Goal: Task Accomplishment & Management: Use online tool/utility

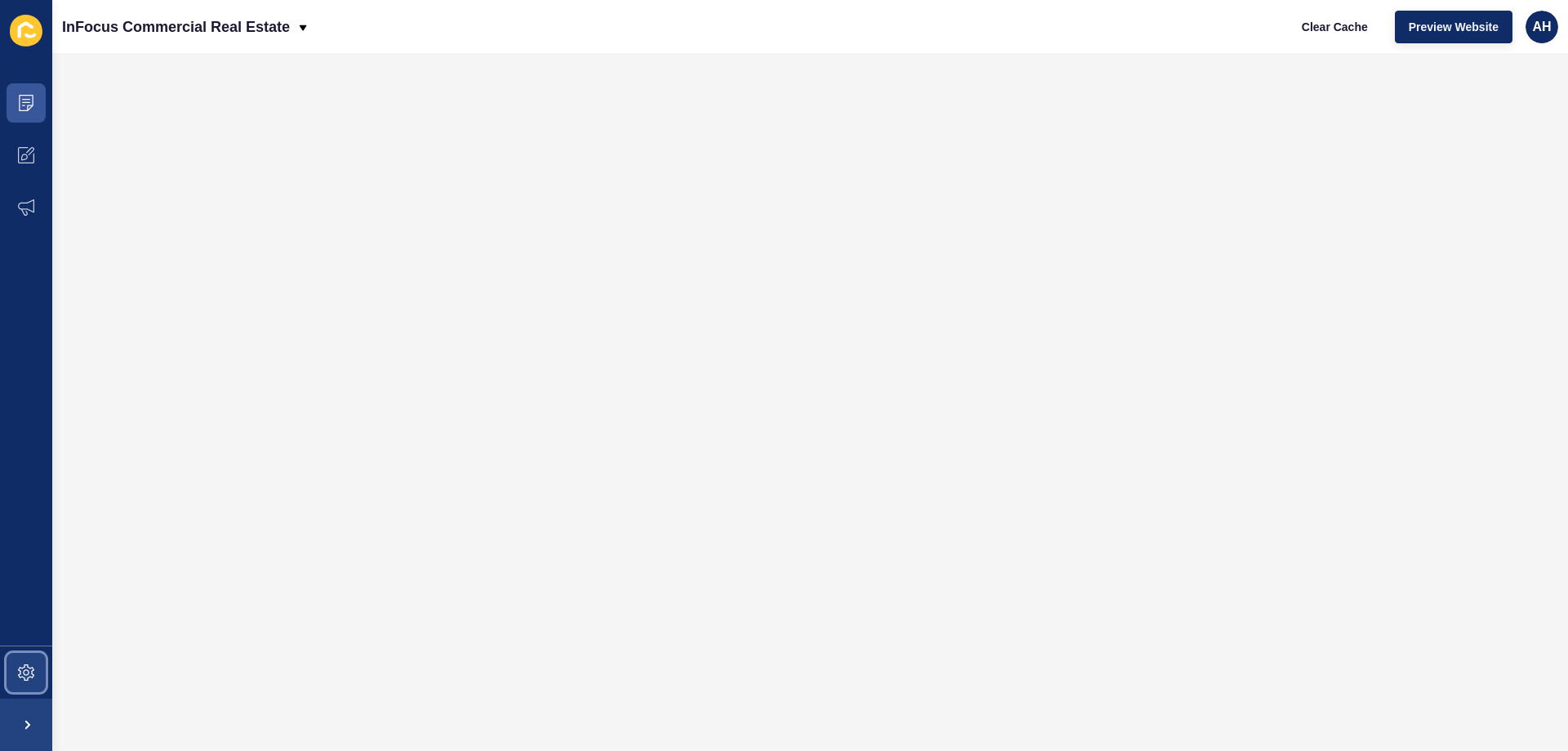
click at [25, 671] on icon at bounding box center [26, 672] width 16 height 16
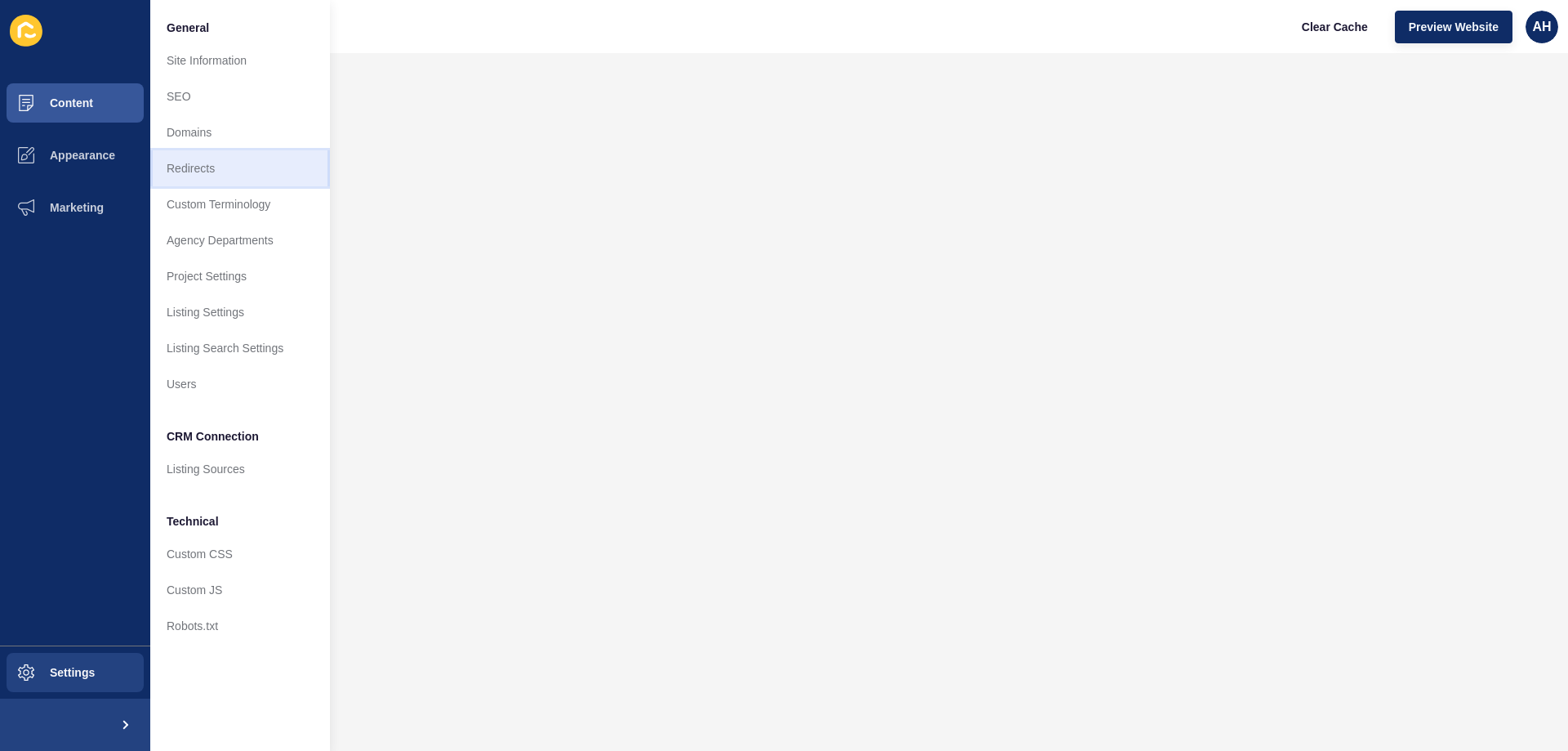
click at [222, 161] on link "Redirects" at bounding box center [240, 168] width 179 height 36
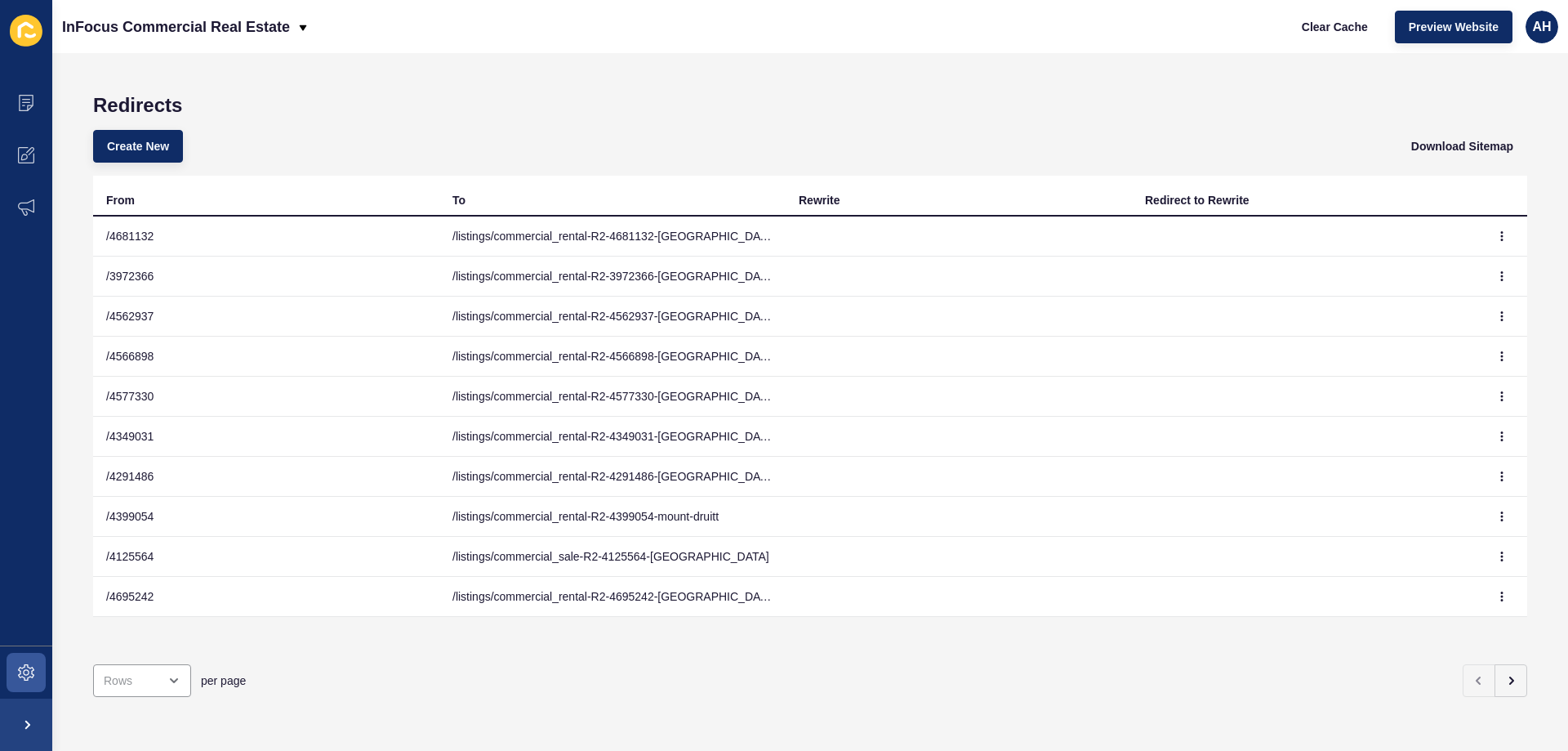
click at [186, 142] on div "Create New Download Sitemap" at bounding box center [810, 145] width 1434 height 59
click at [183, 144] on button "Create New" at bounding box center [138, 145] width 90 height 33
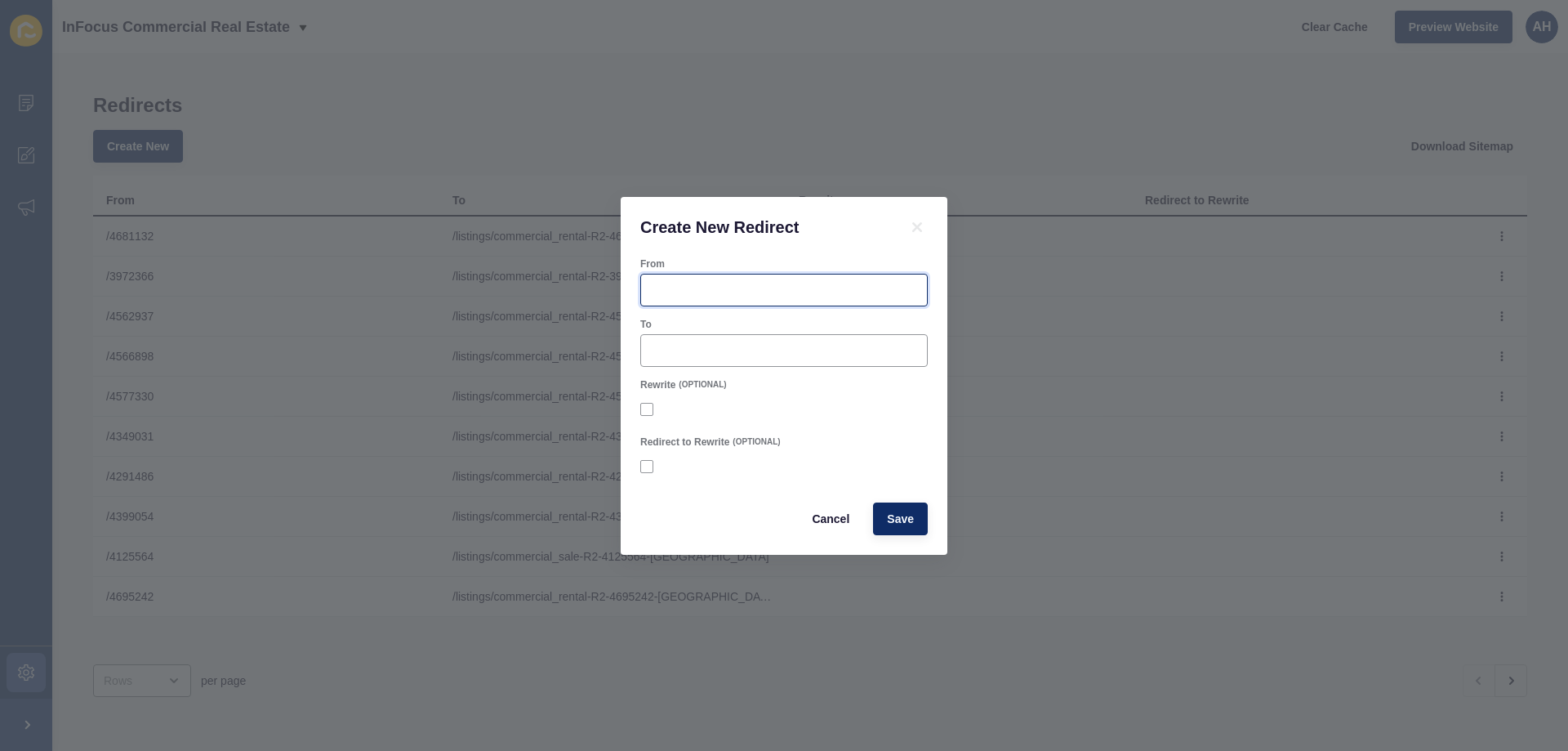
click at [661, 293] on input "From" at bounding box center [784, 290] width 266 height 16
paste input "4737506"
click at [662, 293] on input "/ 4737506" at bounding box center [784, 290] width 266 height 16
type input "/4737506"
click at [674, 335] on div at bounding box center [784, 350] width 288 height 33
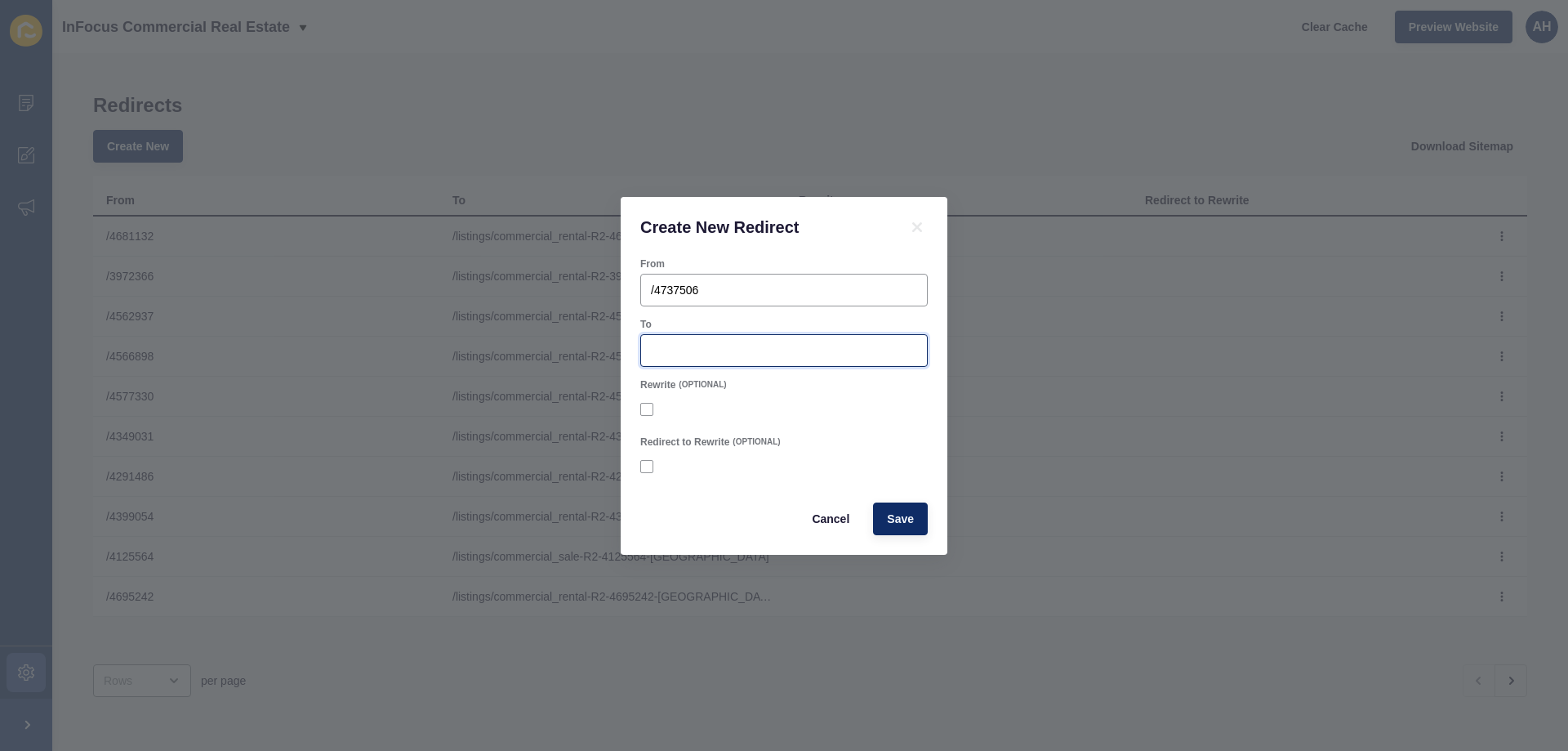
paste input "/listings/commercial_rental-R2-4737506-[GEOGRAPHIC_DATA]"
type input "/listings/commercial_rental-R2-4737506-[GEOGRAPHIC_DATA]"
click at [741, 318] on div "To" at bounding box center [784, 324] width 288 height 13
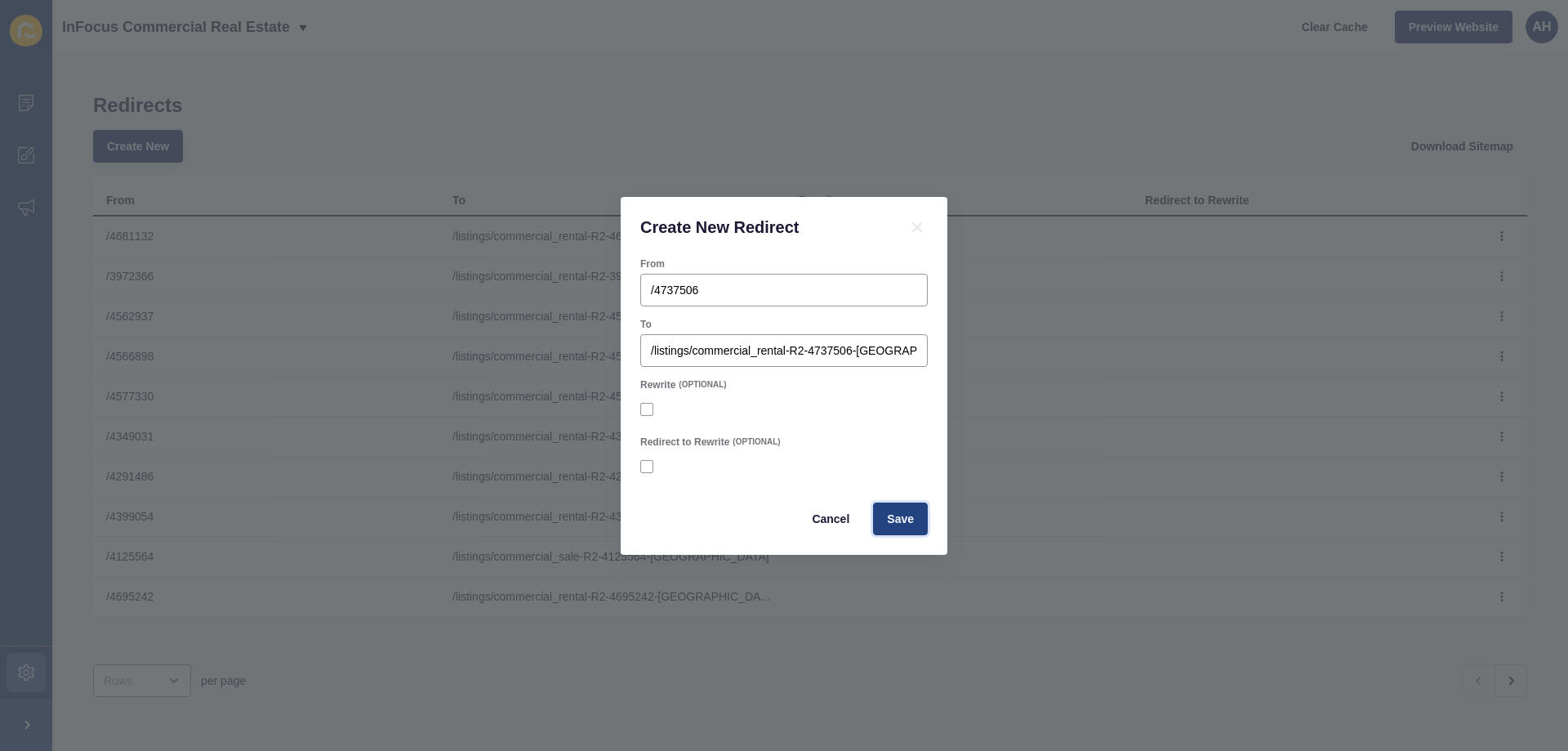
click at [915, 521] on button "Save" at bounding box center [900, 518] width 55 height 33
